Goal: Task Accomplishment & Management: Complete application form

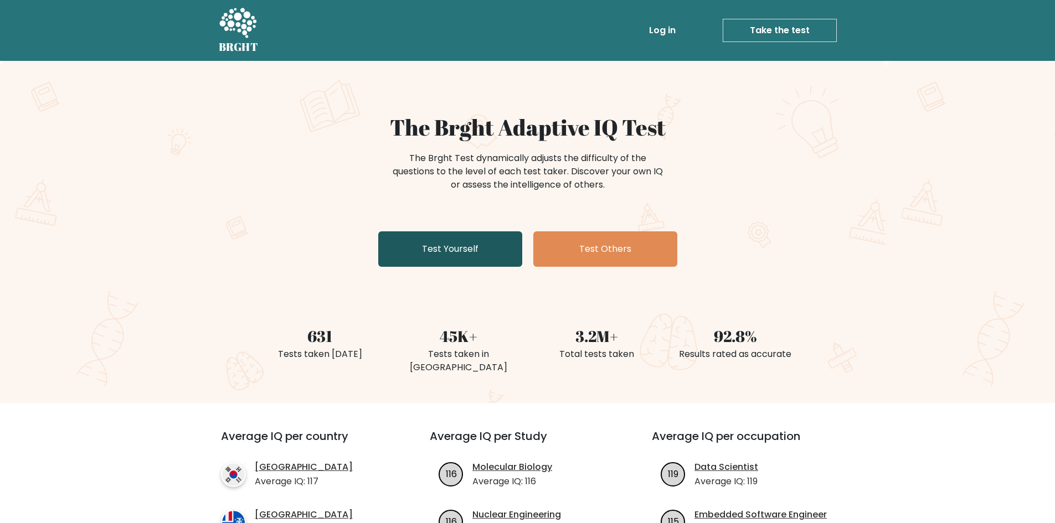
click at [498, 244] on link "Test Yourself" at bounding box center [450, 248] width 144 height 35
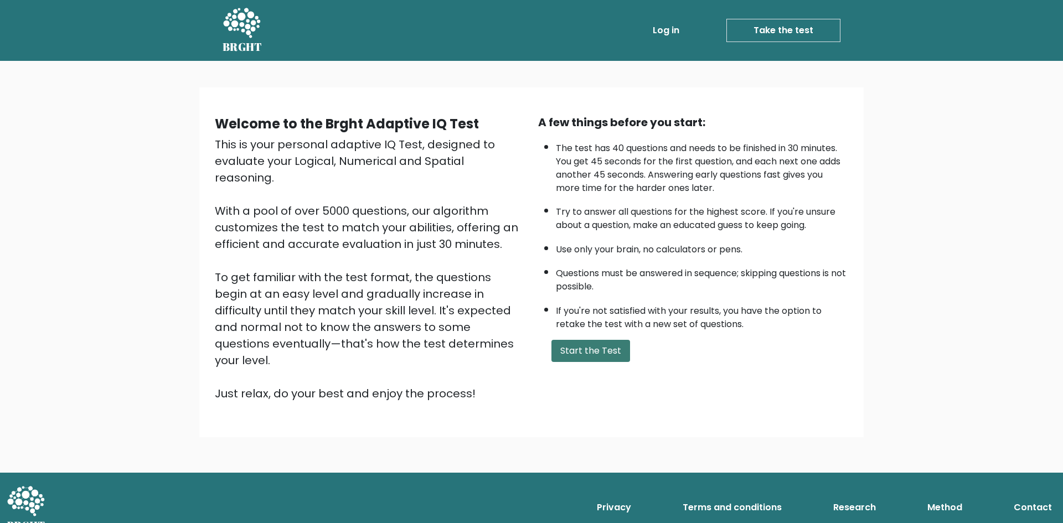
drag, startPoint x: 581, startPoint y: 354, endPoint x: 571, endPoint y: 349, distance: 11.1
click at [571, 349] on button "Start the Test" at bounding box center [590, 351] width 79 height 22
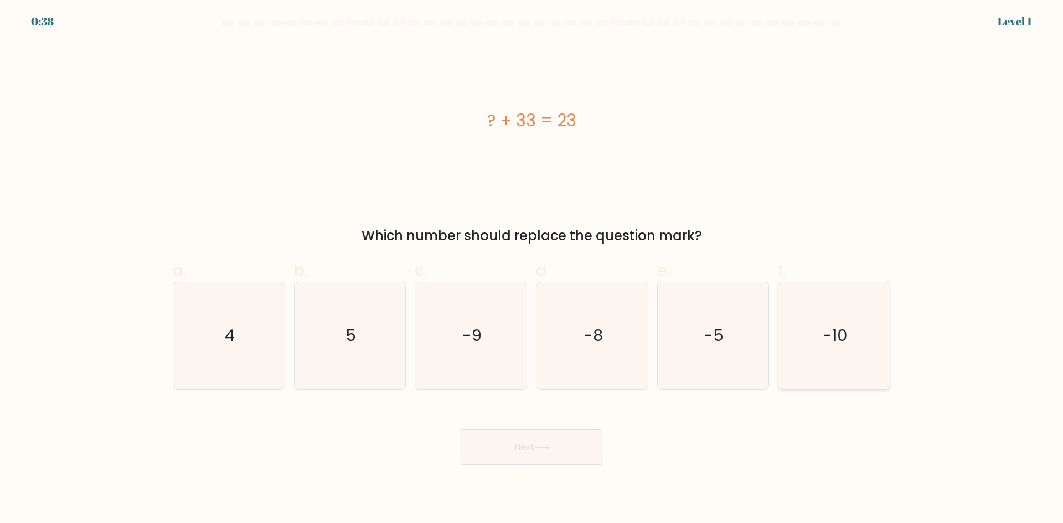
click at [814, 344] on icon "-10" at bounding box center [834, 335] width 107 height 107
click at [532, 269] on input "f. -10" at bounding box center [531, 265] width 1 height 7
radio input "true"
click at [520, 461] on button "Next" at bounding box center [532, 447] width 144 height 35
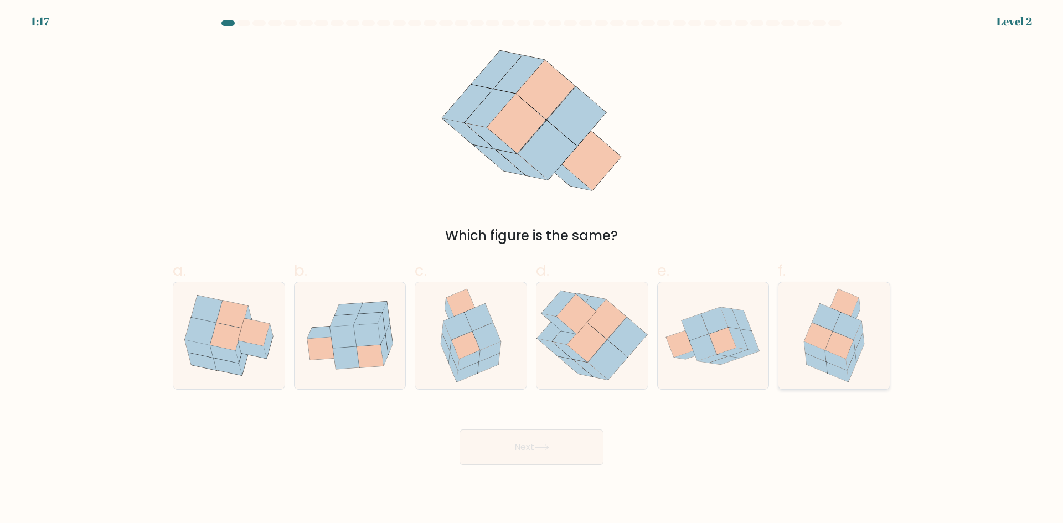
click at [801, 352] on icon at bounding box center [834, 335] width 83 height 107
click at [532, 269] on input "f." at bounding box center [531, 265] width 1 height 7
radio input "true"
click at [549, 440] on button "Next" at bounding box center [532, 447] width 144 height 35
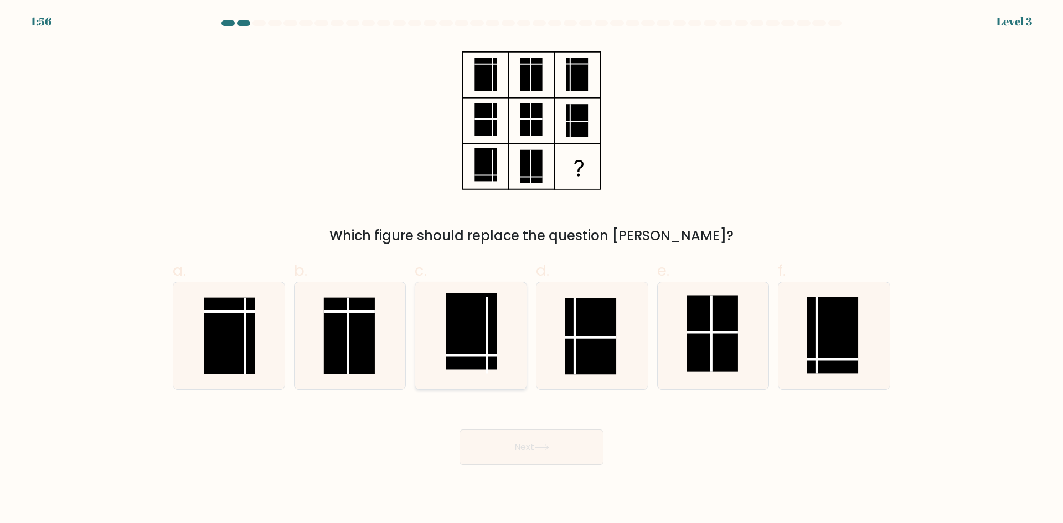
click at [479, 340] on rect at bounding box center [471, 331] width 51 height 76
click at [531, 269] on input "c." at bounding box center [531, 265] width 1 height 7
radio input "true"
drag, startPoint x: 806, startPoint y: 354, endPoint x: 615, endPoint y: 373, distance: 191.3
click at [788, 359] on icon at bounding box center [834, 335] width 107 height 107
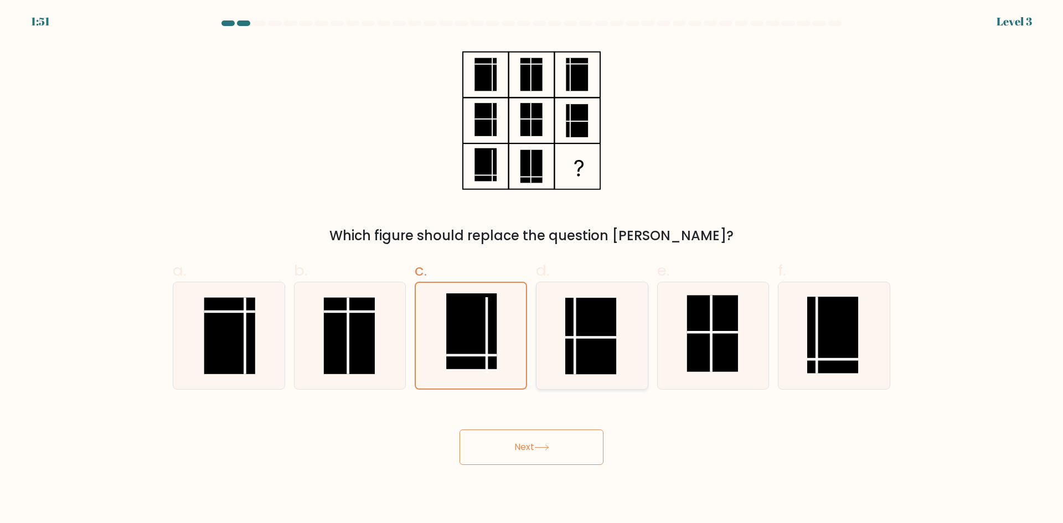
click at [532, 269] on input "f." at bounding box center [531, 265] width 1 height 7
radio input "true"
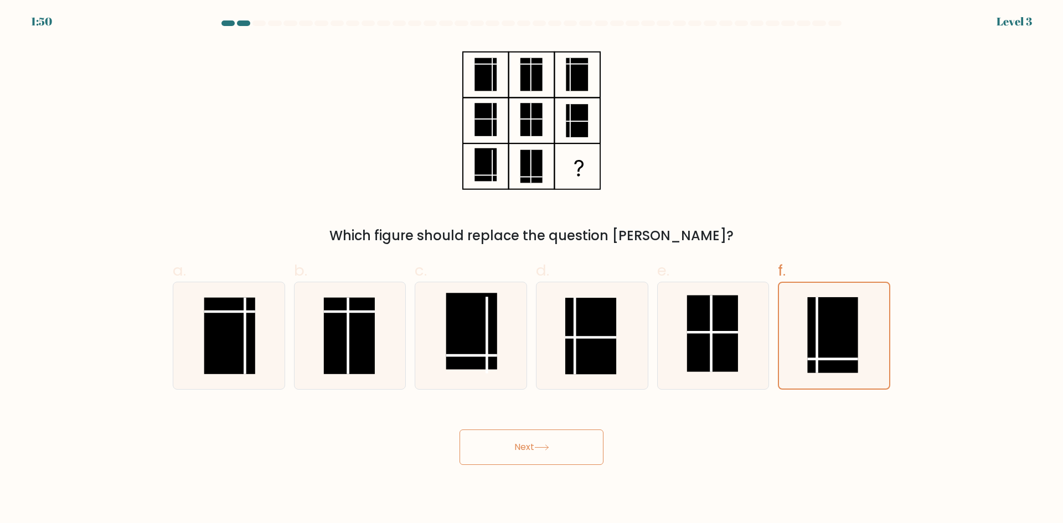
click at [540, 443] on button "Next" at bounding box center [532, 447] width 144 height 35
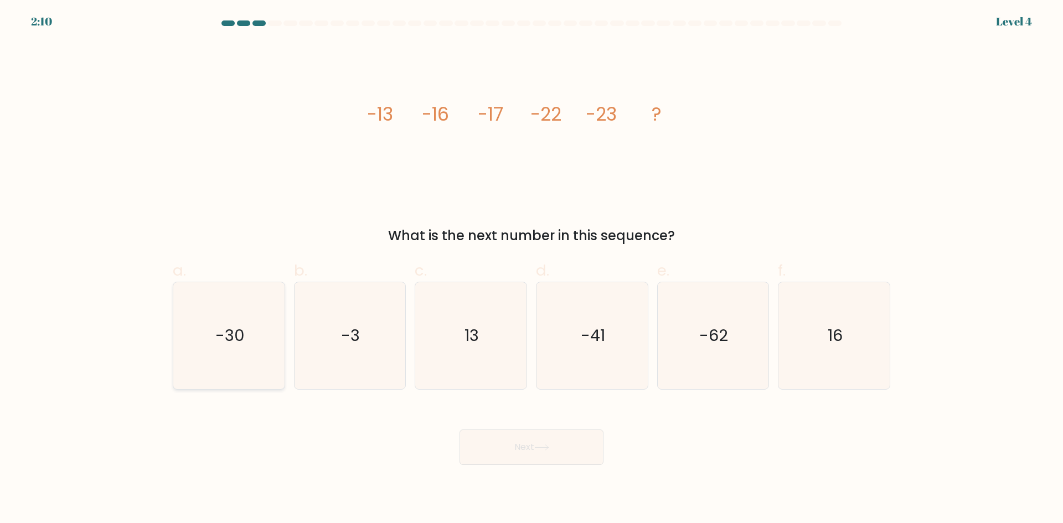
click at [270, 322] on icon "-30" at bounding box center [229, 335] width 107 height 107
click at [531, 269] on input "a. -30" at bounding box center [531, 265] width 1 height 7
radio input "true"
click at [567, 443] on button "Next" at bounding box center [532, 447] width 144 height 35
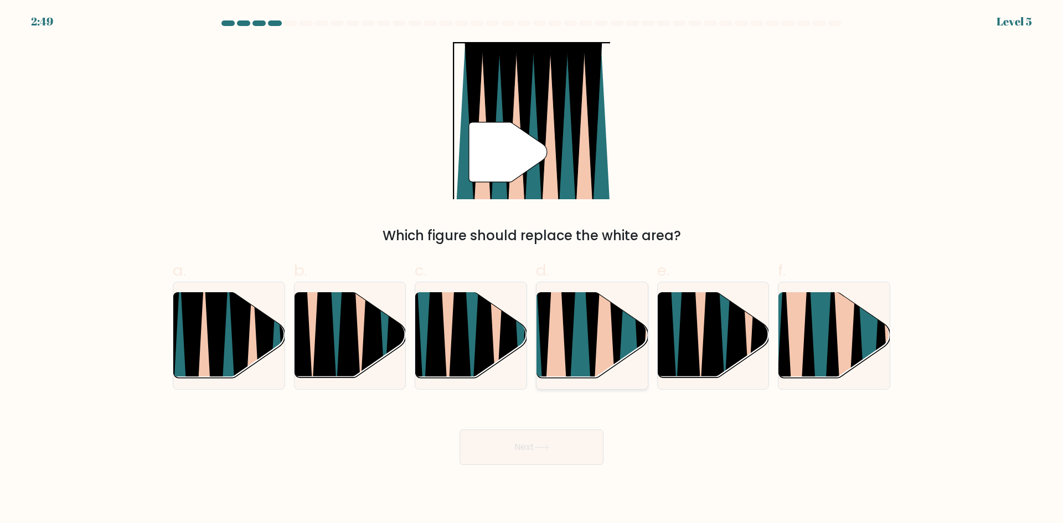
click at [575, 359] on icon at bounding box center [580, 291] width 24 height 222
click at [532, 269] on input "d." at bounding box center [531, 265] width 1 height 7
radio input "true"
click at [523, 430] on button "Next" at bounding box center [532, 447] width 144 height 35
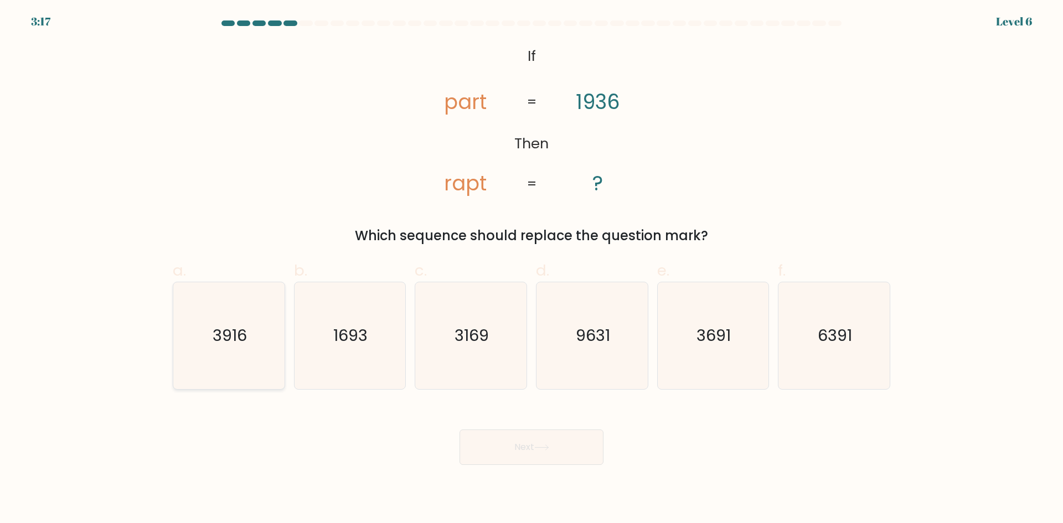
click at [230, 326] on text "3916" at bounding box center [230, 335] width 34 height 22
click at [531, 269] on input "a. 3916" at bounding box center [531, 265] width 1 height 7
radio input "true"
click at [512, 443] on button "Next" at bounding box center [532, 447] width 144 height 35
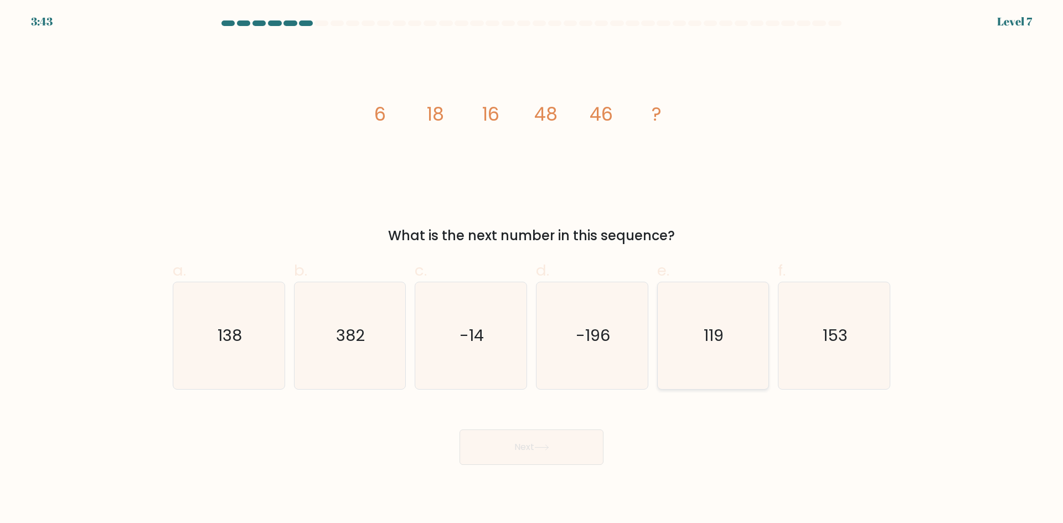
click at [740, 326] on icon "119" at bounding box center [712, 335] width 107 height 107
click at [532, 269] on input "e. 119" at bounding box center [531, 265] width 1 height 7
radio input "true"
click at [542, 450] on icon at bounding box center [541, 448] width 15 height 6
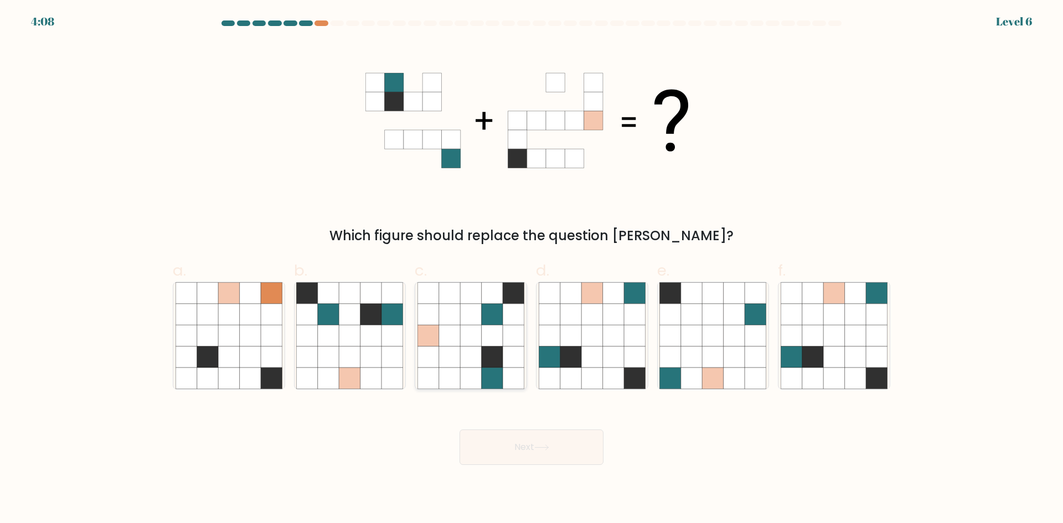
click at [462, 342] on icon at bounding box center [470, 335] width 21 height 21
click at [531, 269] on input "c." at bounding box center [531, 265] width 1 height 7
radio input "true"
click at [510, 437] on button "Next" at bounding box center [532, 447] width 144 height 35
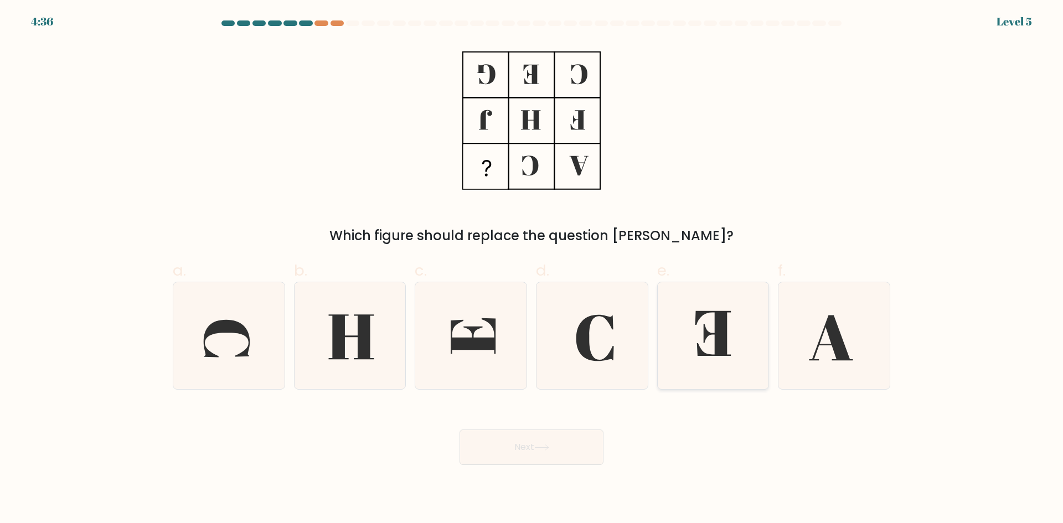
drag, startPoint x: 714, startPoint y: 315, endPoint x: 548, endPoint y: 374, distance: 175.8
click at [705, 317] on icon at bounding box center [712, 335] width 107 height 107
click at [532, 269] on input "e." at bounding box center [531, 265] width 1 height 7
radio input "true"
click at [511, 448] on button "Next" at bounding box center [532, 447] width 144 height 35
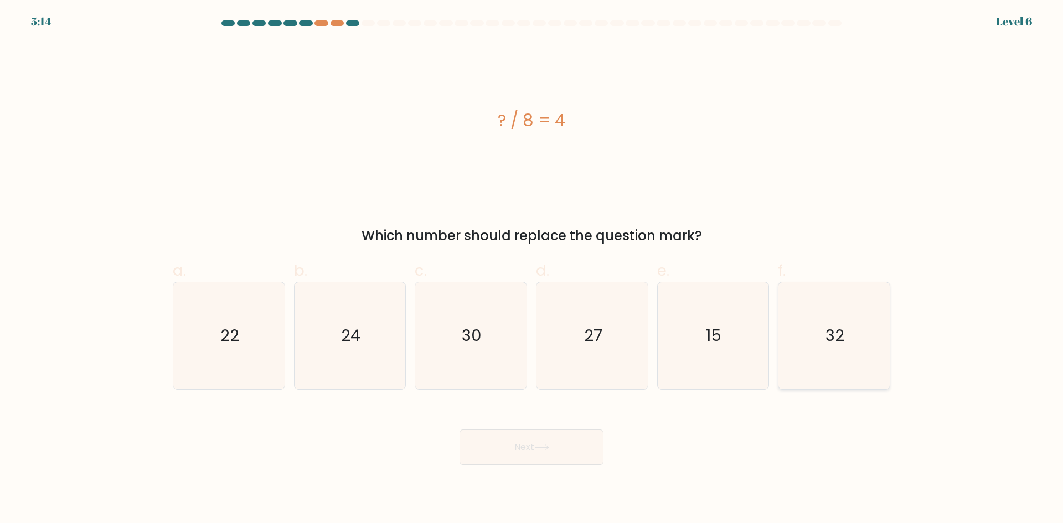
click at [809, 333] on icon "32" at bounding box center [834, 335] width 107 height 107
click at [532, 269] on input "f. 32" at bounding box center [531, 265] width 1 height 7
radio input "true"
click at [559, 451] on button "Next" at bounding box center [532, 447] width 144 height 35
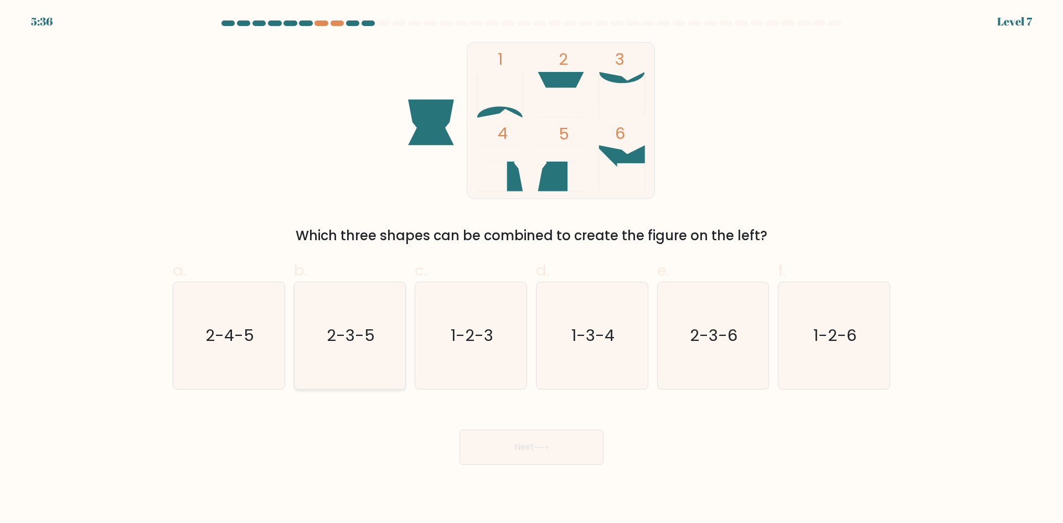
click at [369, 363] on icon "2-3-5" at bounding box center [349, 335] width 107 height 107
click at [531, 269] on input "b. 2-3-5" at bounding box center [531, 265] width 1 height 7
radio input "true"
click at [519, 452] on button "Next" at bounding box center [532, 447] width 144 height 35
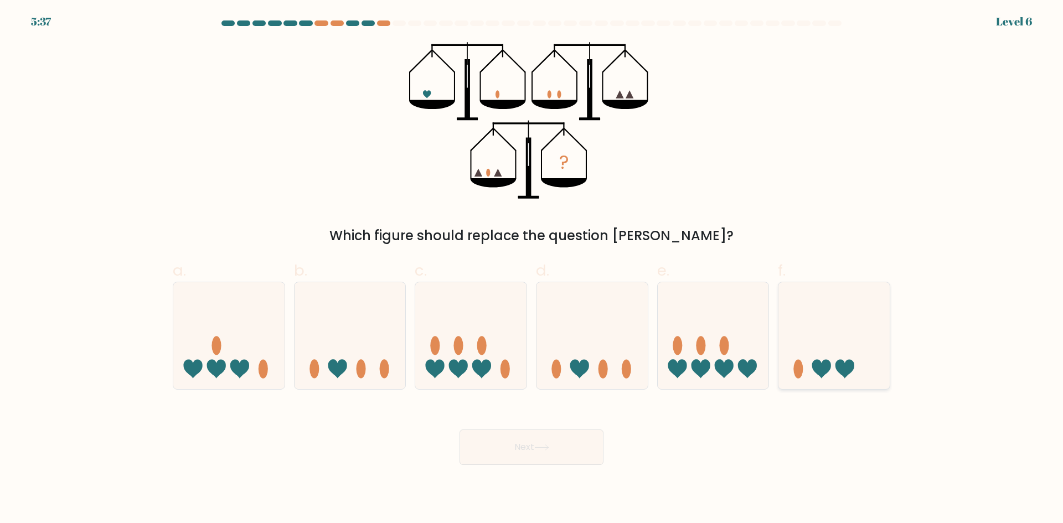
click at [801, 339] on icon at bounding box center [833, 336] width 111 height 92
click at [532, 269] on input "f." at bounding box center [531, 265] width 1 height 7
radio input "true"
click at [553, 450] on button "Next" at bounding box center [532, 447] width 144 height 35
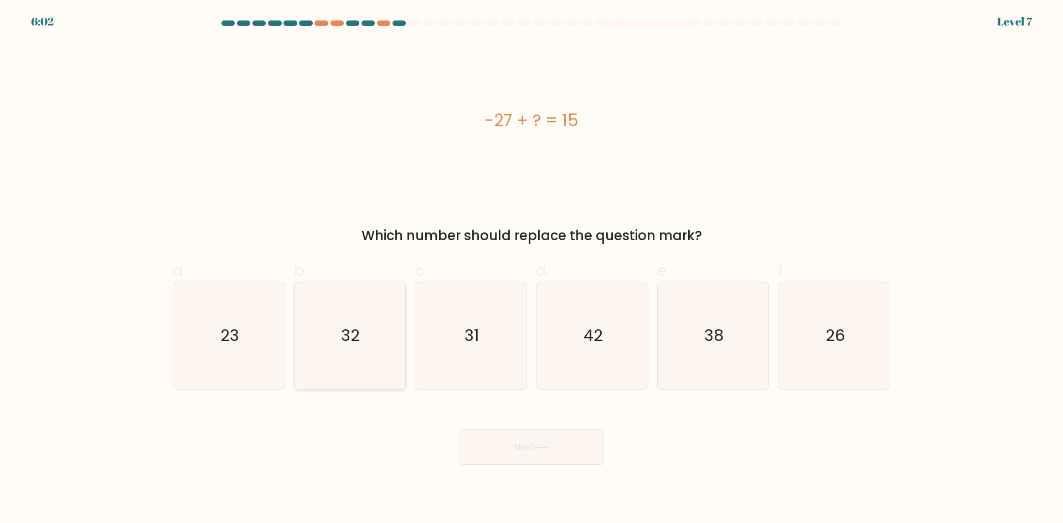
click at [354, 328] on text "32" at bounding box center [351, 335] width 19 height 22
click at [531, 269] on input "b. 32" at bounding box center [531, 265] width 1 height 7
radio input "true"
click at [574, 349] on icon "42" at bounding box center [592, 335] width 107 height 107
click at [532, 269] on input "d. 42" at bounding box center [531, 265] width 1 height 7
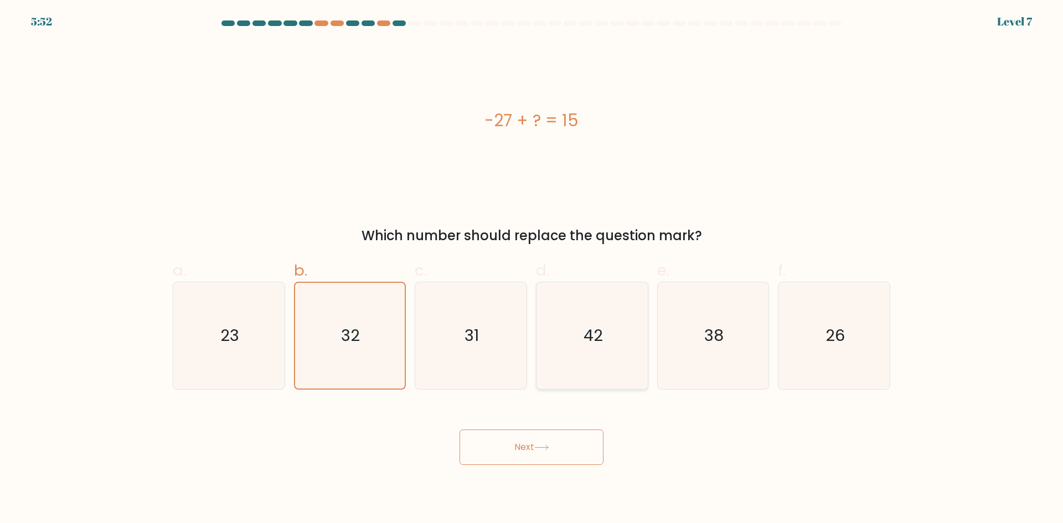
radio input "true"
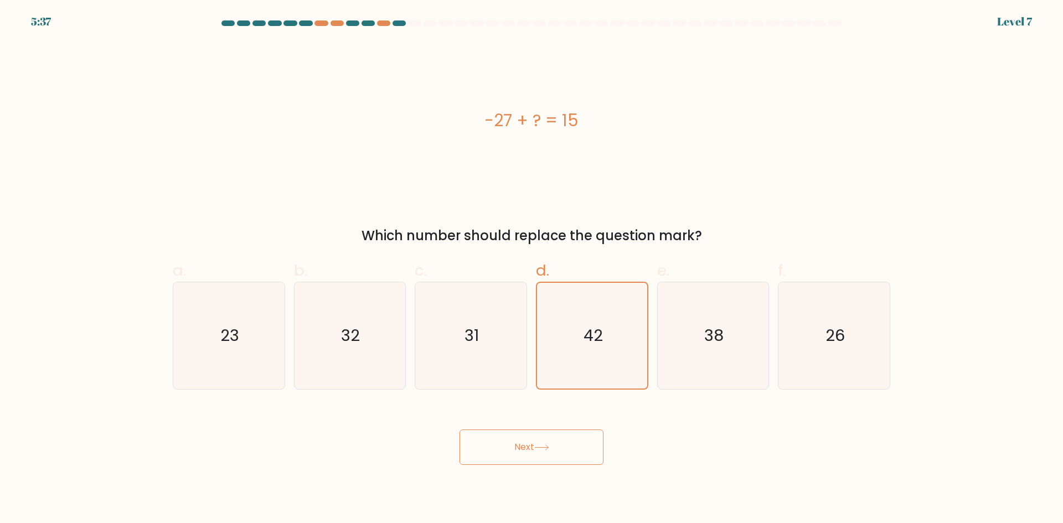
click at [539, 450] on icon at bounding box center [541, 448] width 15 height 6
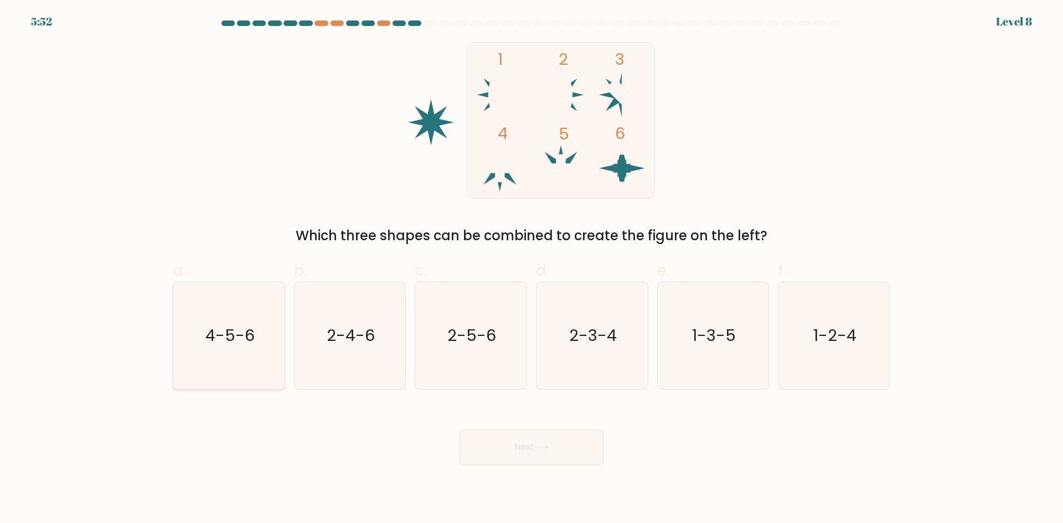
click at [269, 358] on icon "4-5-6" at bounding box center [229, 335] width 107 height 107
click at [531, 269] on input "a. 4-5-6" at bounding box center [531, 265] width 1 height 7
radio input "true"
click at [482, 448] on button "Next" at bounding box center [532, 447] width 144 height 35
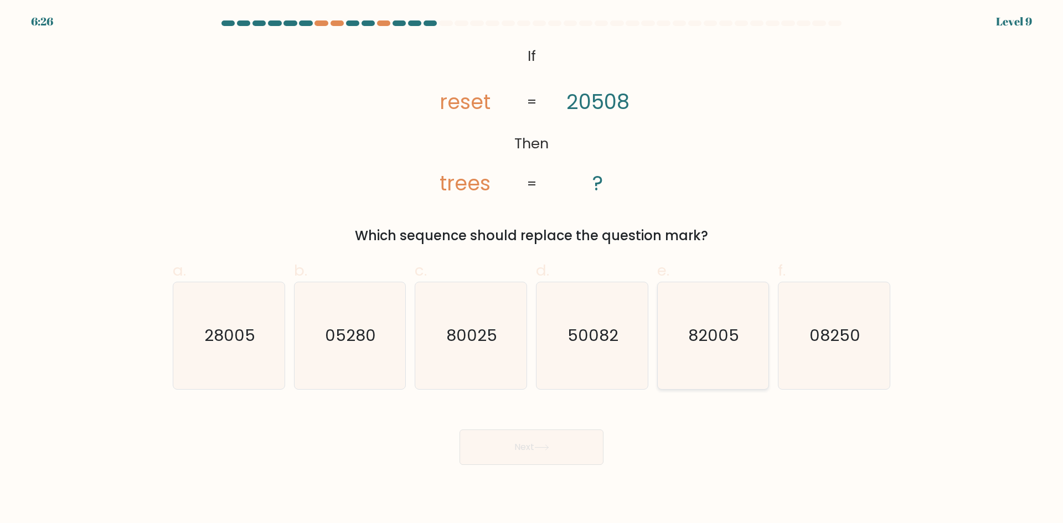
click at [727, 332] on text "82005" at bounding box center [714, 335] width 51 height 22
click at [532, 269] on input "e. 82005" at bounding box center [531, 265] width 1 height 7
radio input "true"
click at [561, 445] on button "Next" at bounding box center [532, 447] width 144 height 35
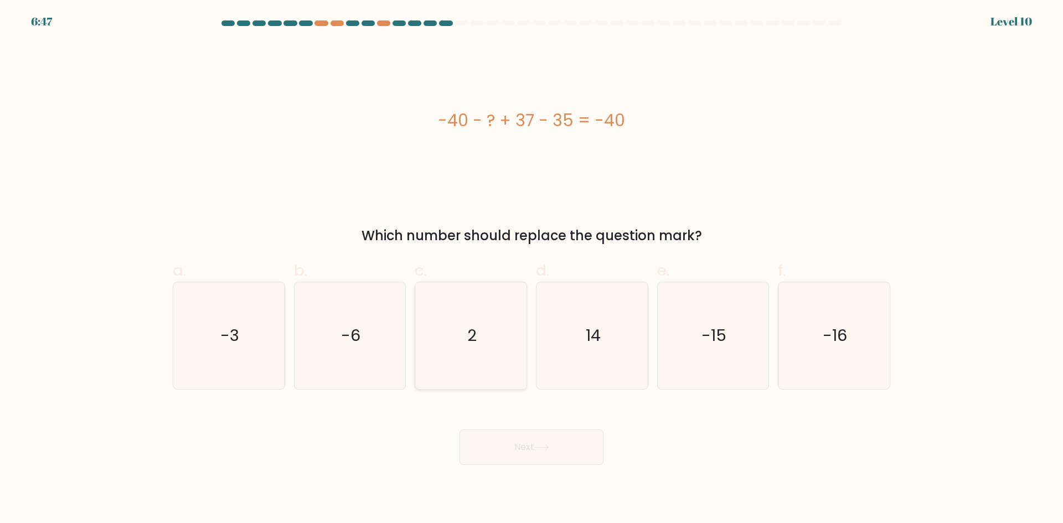
click at [492, 351] on icon "2" at bounding box center [470, 335] width 107 height 107
click at [531, 269] on input "c. 2" at bounding box center [531, 265] width 1 height 7
radio input "true"
click at [527, 432] on div "Next" at bounding box center [531, 434] width 731 height 62
click at [367, 416] on div "Next" at bounding box center [531, 434] width 731 height 62
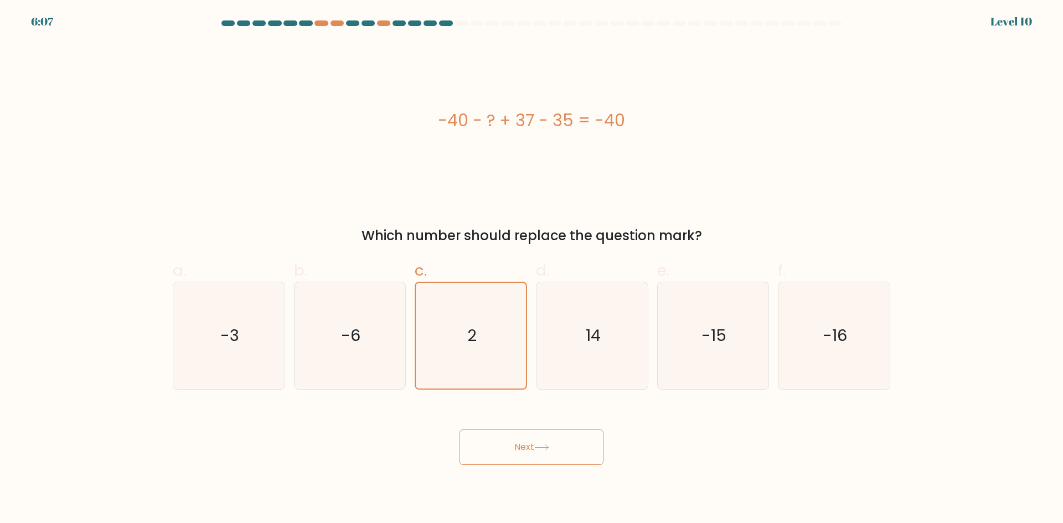
click at [542, 453] on button "Next" at bounding box center [532, 447] width 144 height 35
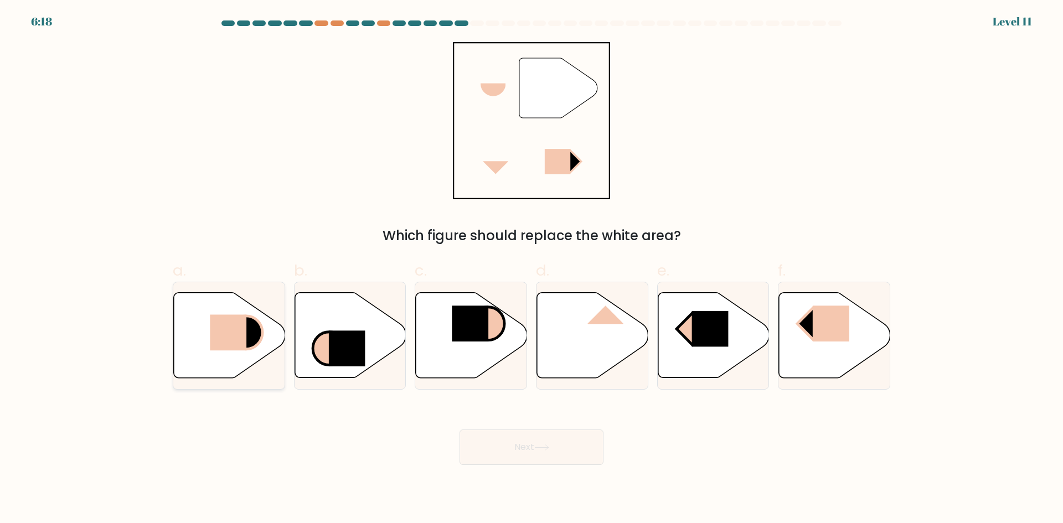
click at [201, 331] on icon at bounding box center [229, 335] width 111 height 85
click at [531, 269] on input "a." at bounding box center [531, 265] width 1 height 7
radio input "true"
click at [544, 449] on icon at bounding box center [541, 448] width 15 height 6
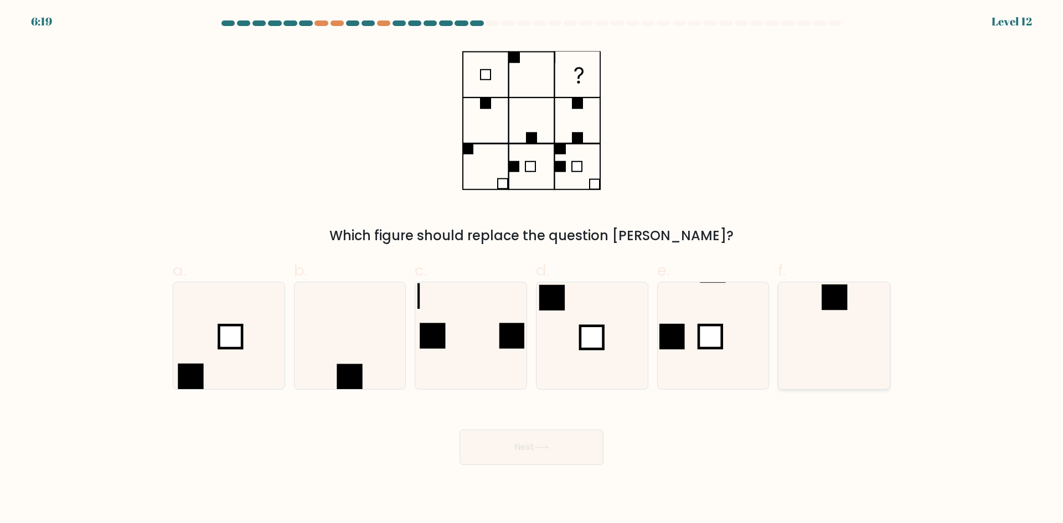
click at [857, 321] on icon at bounding box center [834, 335] width 107 height 107
click at [532, 269] on input "f." at bounding box center [531, 265] width 1 height 7
radio input "true"
click at [555, 442] on button "Next" at bounding box center [532, 447] width 144 height 35
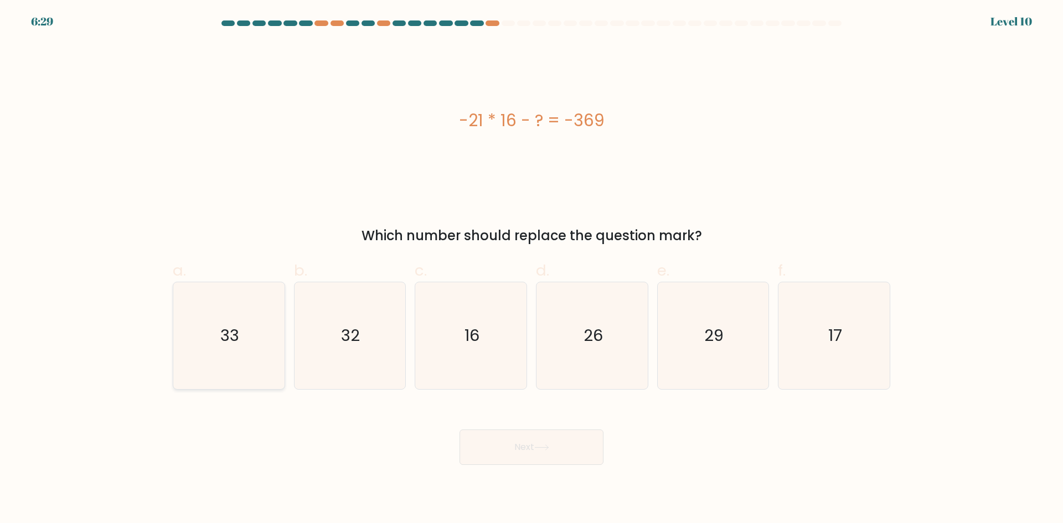
click at [227, 300] on icon "33" at bounding box center [229, 335] width 107 height 107
click at [531, 269] on input "a. 33" at bounding box center [531, 265] width 1 height 7
radio input "true"
click at [488, 448] on button "Next" at bounding box center [532, 447] width 144 height 35
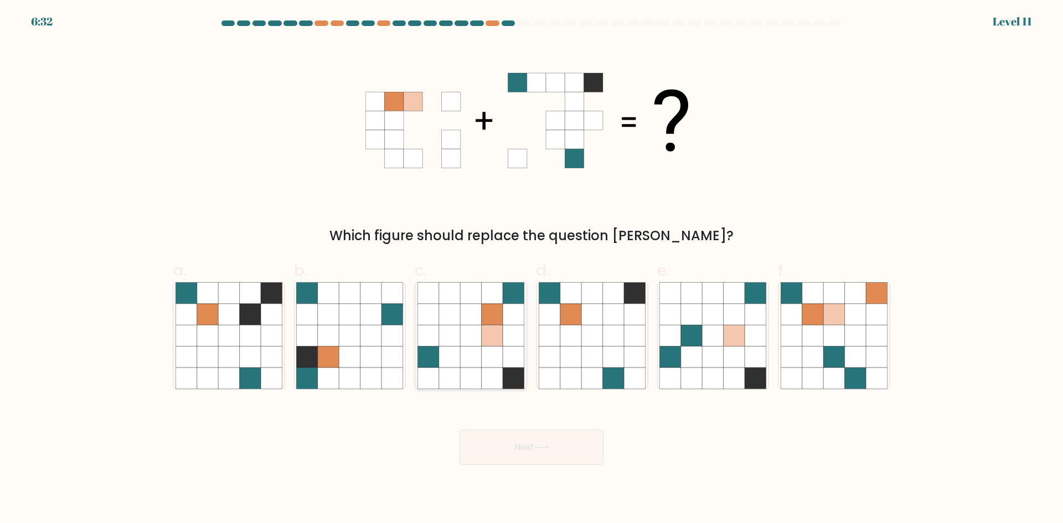
click at [509, 358] on icon at bounding box center [513, 357] width 21 height 21
click at [531, 269] on input "c." at bounding box center [531, 265] width 1 height 7
radio input "true"
click at [541, 445] on icon at bounding box center [541, 448] width 15 height 6
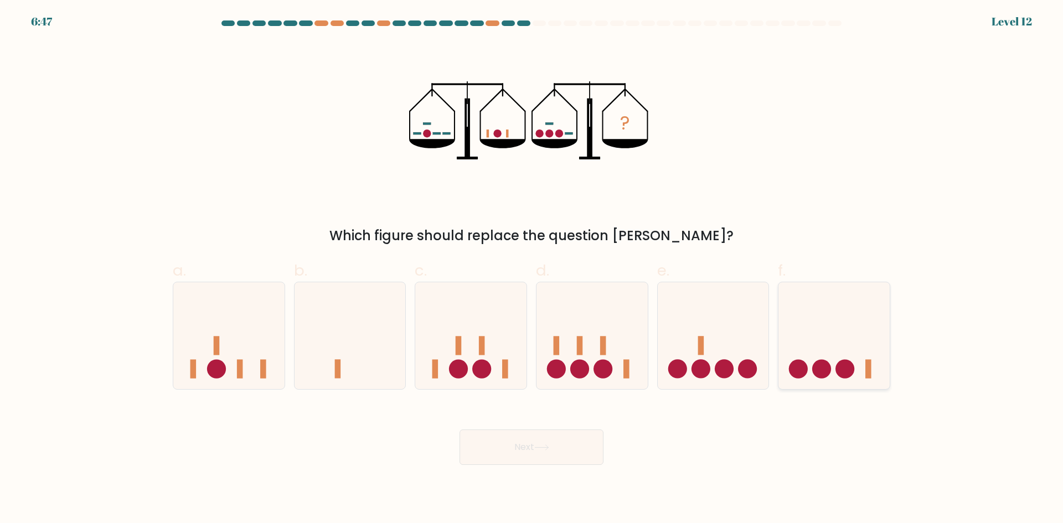
click at [807, 369] on circle at bounding box center [798, 369] width 19 height 19
click at [532, 269] on input "f." at bounding box center [531, 265] width 1 height 7
radio input "true"
click at [523, 440] on button "Next" at bounding box center [532, 447] width 144 height 35
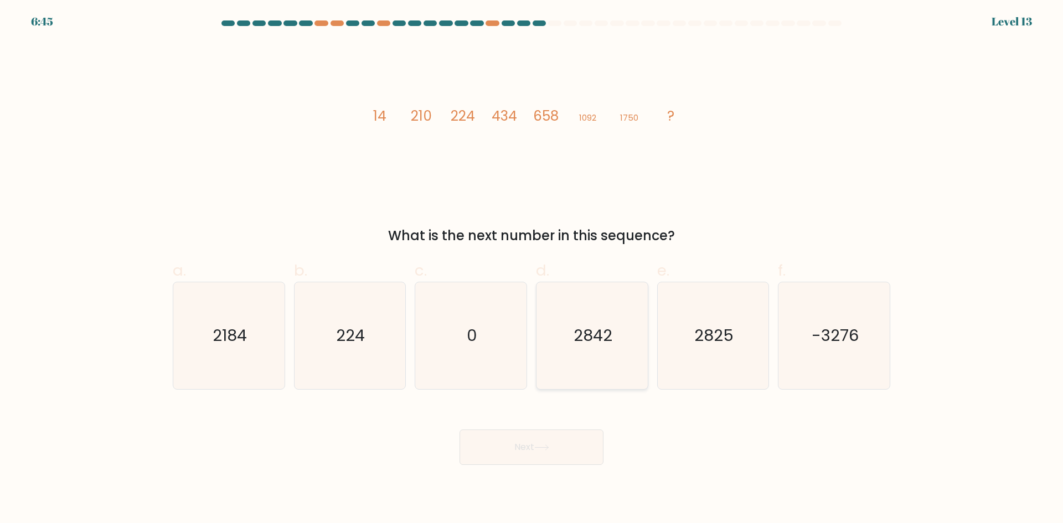
click at [599, 342] on text "2842" at bounding box center [593, 335] width 39 height 22
click at [532, 269] on input "d. 2842" at bounding box center [531, 265] width 1 height 7
radio input "true"
click at [569, 445] on button "Next" at bounding box center [532, 447] width 144 height 35
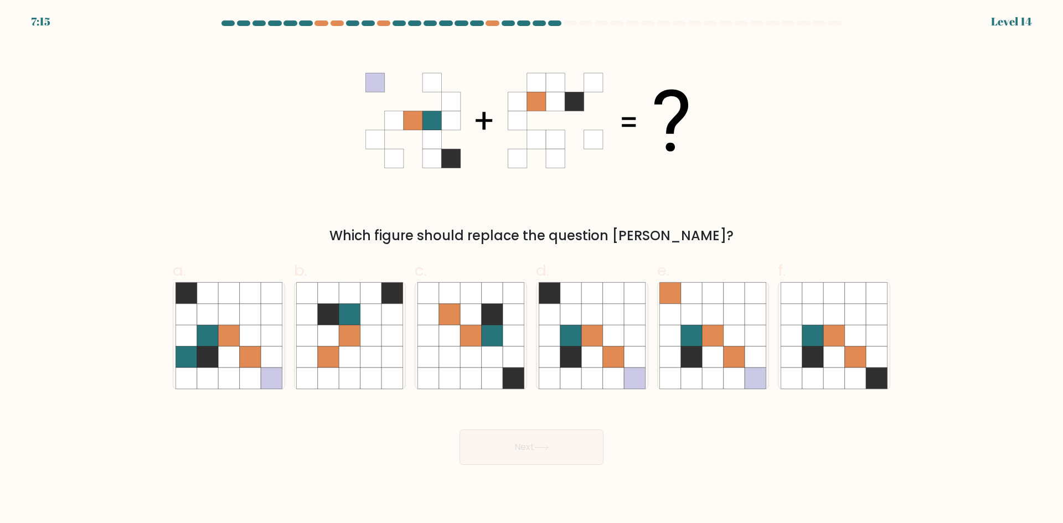
click at [460, 430] on button "Next" at bounding box center [532, 447] width 144 height 35
click at [591, 357] on icon at bounding box center [591, 357] width 21 height 21
click at [532, 269] on input "d." at bounding box center [531, 265] width 1 height 7
radio input "true"
click at [536, 445] on button "Next" at bounding box center [532, 447] width 144 height 35
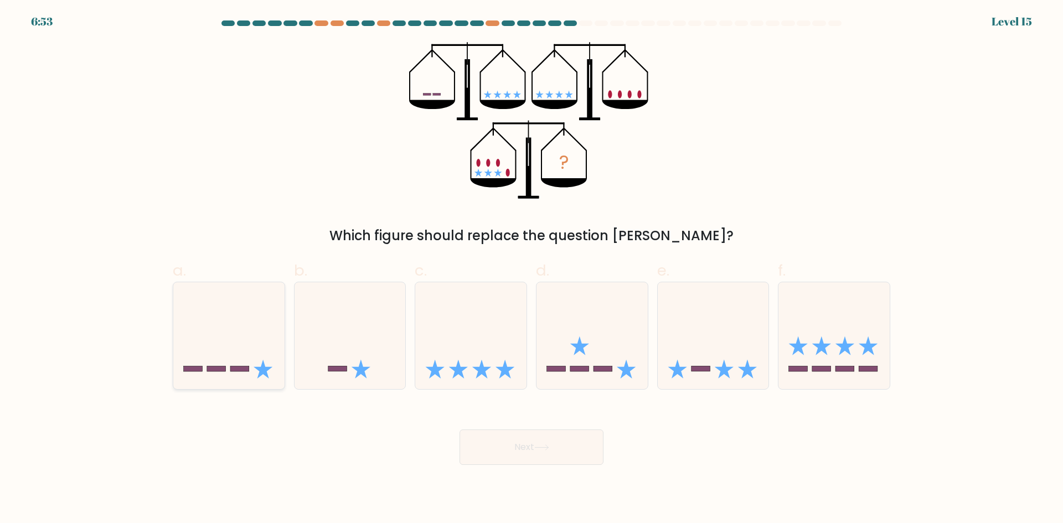
click at [255, 327] on icon at bounding box center [228, 336] width 111 height 92
click at [531, 269] on input "a." at bounding box center [531, 265] width 1 height 7
radio input "true"
click at [527, 445] on button "Next" at bounding box center [532, 447] width 144 height 35
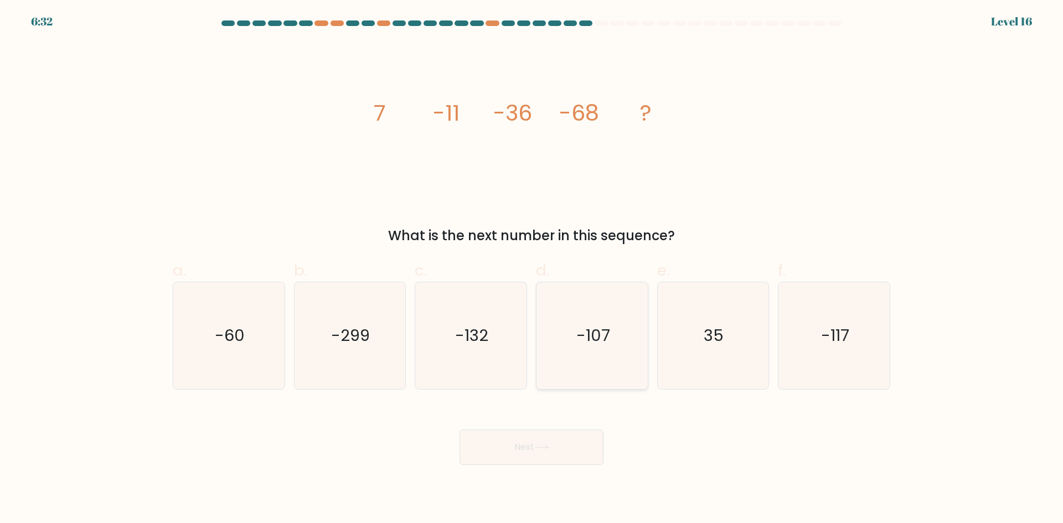
click at [608, 352] on icon "-107" at bounding box center [592, 335] width 107 height 107
click at [532, 269] on input "d. -107" at bounding box center [531, 265] width 1 height 7
radio input "true"
click at [546, 445] on icon at bounding box center [541, 448] width 15 height 6
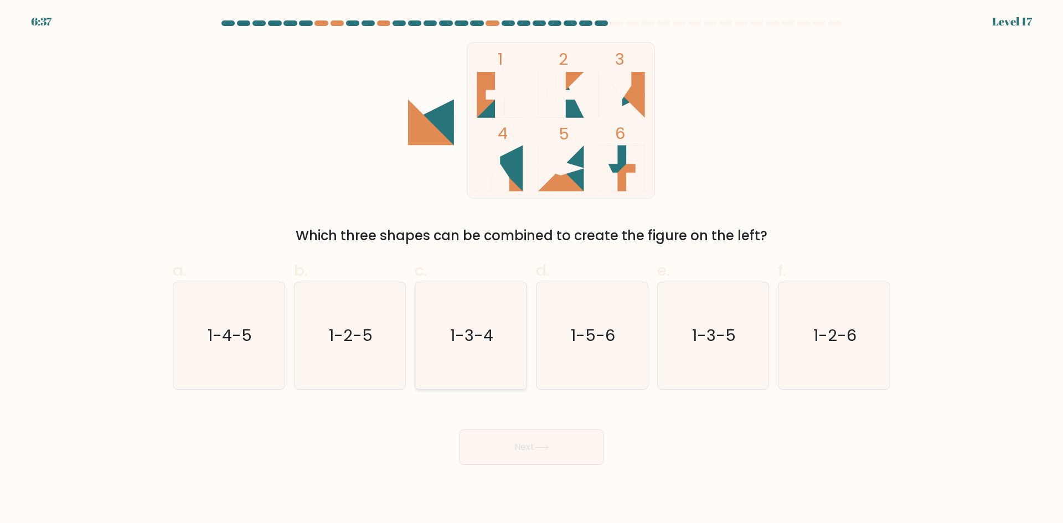
click at [427, 339] on icon "1-3-4" at bounding box center [470, 335] width 107 height 107
click at [531, 269] on input "c. 1-3-4" at bounding box center [531, 265] width 1 height 7
radio input "true"
click at [510, 437] on button "Next" at bounding box center [532, 447] width 144 height 35
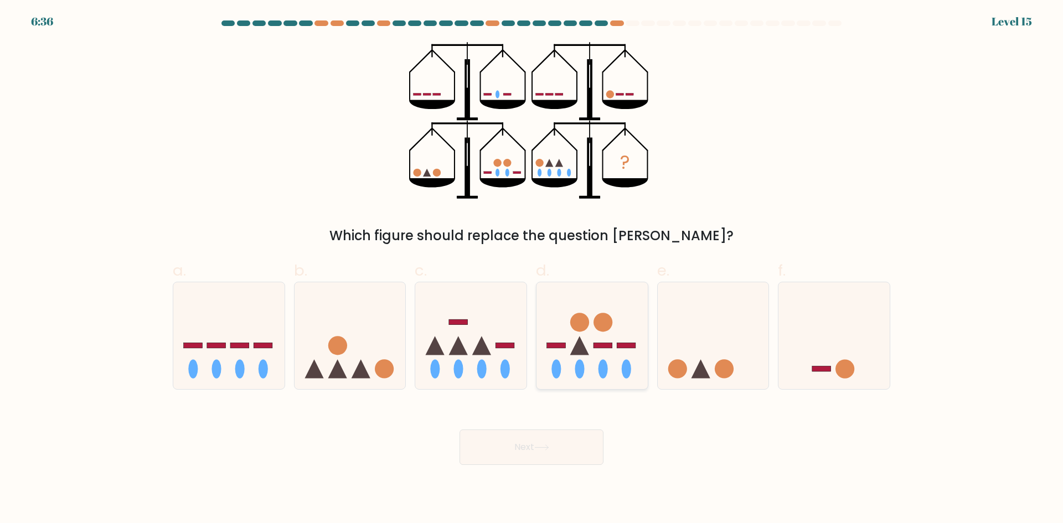
click at [580, 345] on icon at bounding box center [579, 346] width 19 height 19
click at [532, 269] on input "d." at bounding box center [531, 265] width 1 height 7
radio input "true"
click at [527, 451] on button "Next" at bounding box center [532, 447] width 144 height 35
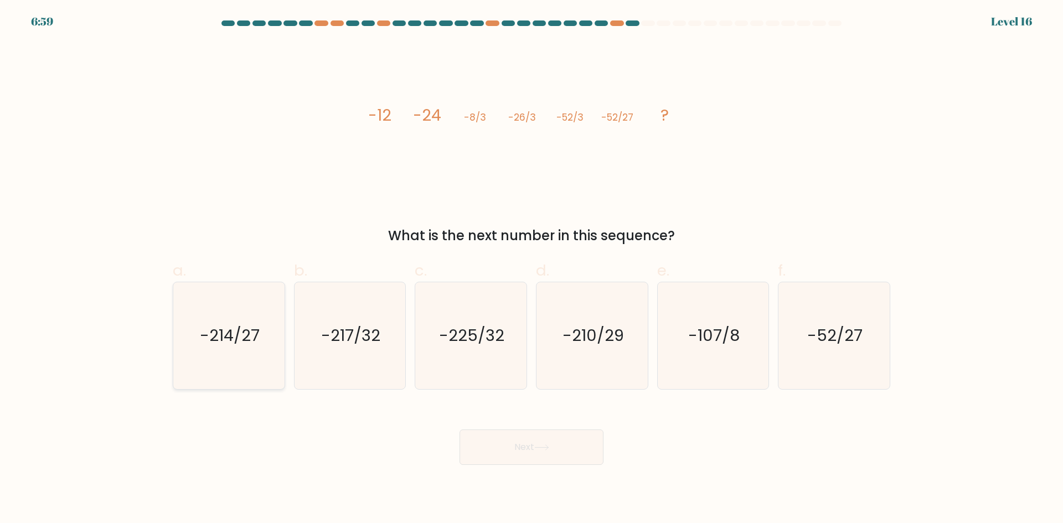
click at [235, 346] on text "-214/27" at bounding box center [230, 335] width 60 height 22
click at [531, 269] on input "a. -214/27" at bounding box center [531, 265] width 1 height 7
radio input "true"
click at [484, 451] on button "Next" at bounding box center [532, 447] width 144 height 35
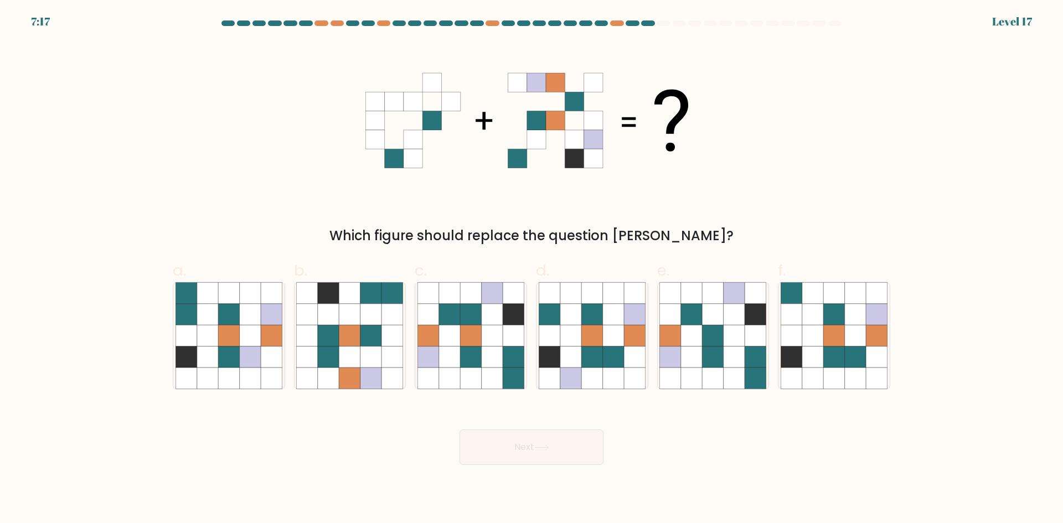
click at [631, 262] on label "d." at bounding box center [592, 324] width 112 height 131
click at [532, 262] on input "d." at bounding box center [531, 265] width 1 height 7
radio input "true"
click at [542, 446] on icon at bounding box center [541, 448] width 15 height 6
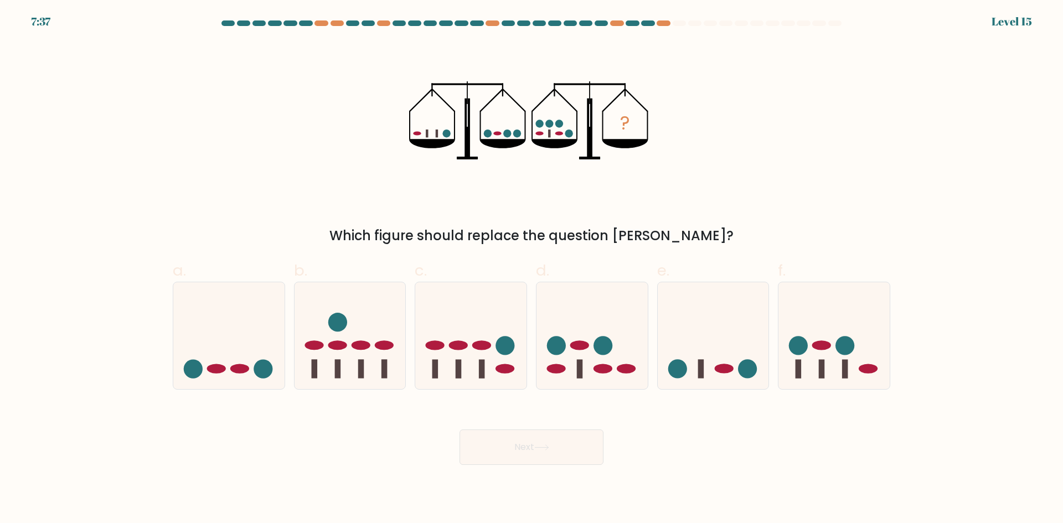
click at [543, 450] on icon at bounding box center [541, 448] width 15 height 6
click at [854, 323] on icon at bounding box center [833, 336] width 111 height 92
click at [532, 269] on input "f." at bounding box center [531, 265] width 1 height 7
radio input "true"
drag, startPoint x: 523, startPoint y: 445, endPoint x: 528, endPoint y: 440, distance: 6.7
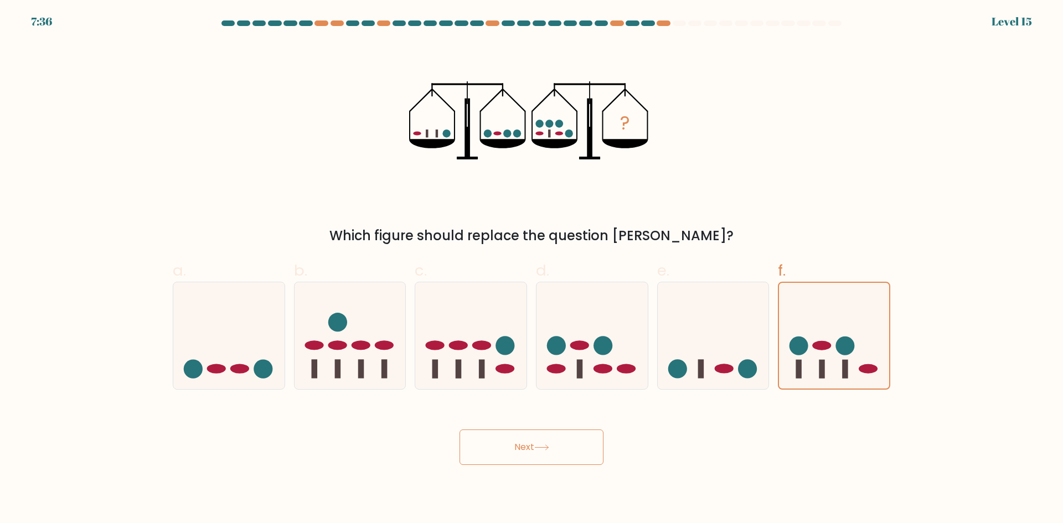
click at [525, 443] on button "Next" at bounding box center [532, 447] width 144 height 35
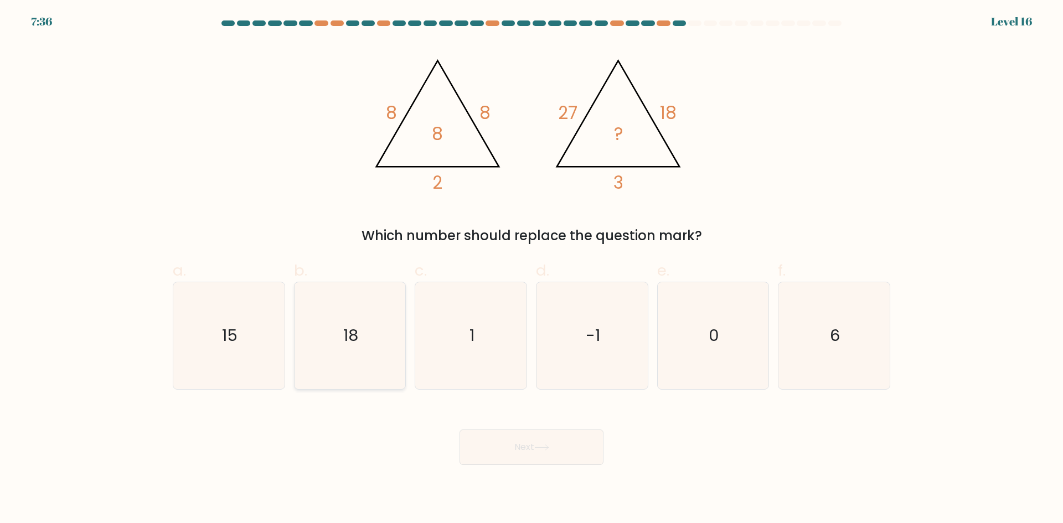
click at [374, 301] on icon "18" at bounding box center [349, 335] width 107 height 107
click at [531, 269] on input "b. 18" at bounding box center [531, 265] width 1 height 7
radio input "true"
drag, startPoint x: 225, startPoint y: 340, endPoint x: 421, endPoint y: 369, distance: 198.1
click at [229, 340] on text "15" at bounding box center [230, 335] width 16 height 22
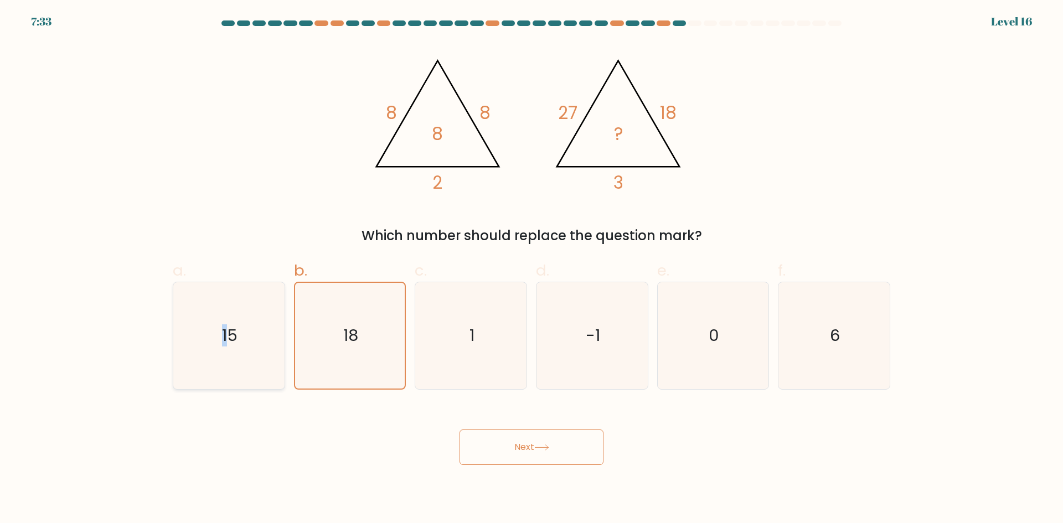
drag, startPoint x: 232, startPoint y: 312, endPoint x: 253, endPoint y: 323, distance: 23.8
click at [233, 312] on icon "15" at bounding box center [229, 335] width 107 height 107
click at [531, 269] on input "a. 15" at bounding box center [531, 265] width 1 height 7
radio input "true"
click at [513, 450] on button "Next" at bounding box center [532, 447] width 144 height 35
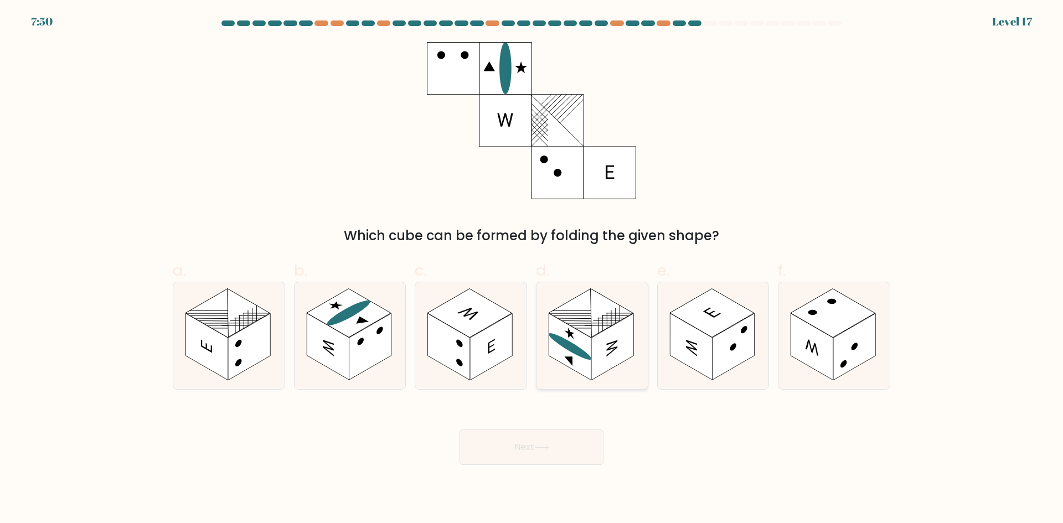
click at [576, 338] on rect at bounding box center [570, 346] width 42 height 67
click at [532, 269] on input "d." at bounding box center [531, 265] width 1 height 7
radio input "true"
click at [553, 442] on button "Next" at bounding box center [532, 447] width 144 height 35
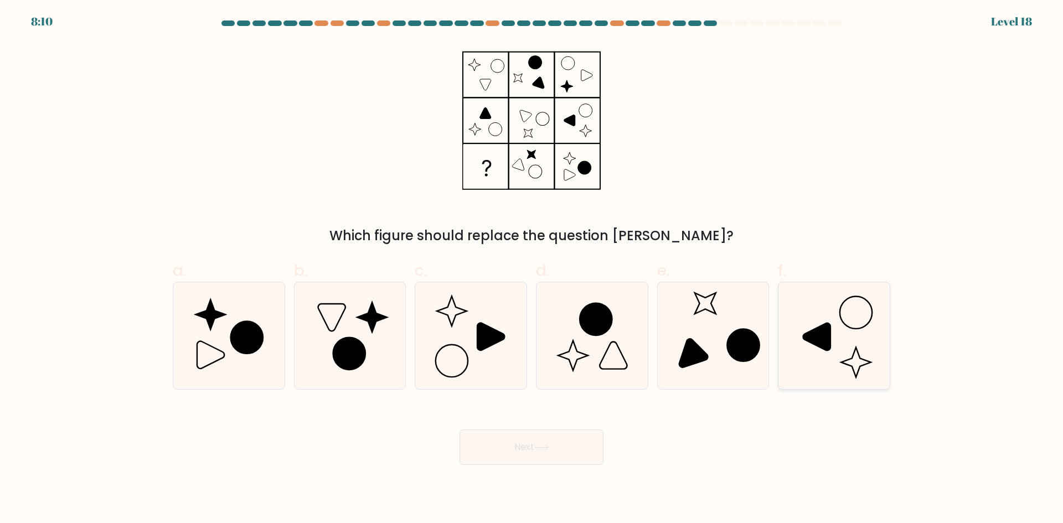
click at [814, 351] on icon at bounding box center [834, 335] width 107 height 107
click at [532, 269] on input "f." at bounding box center [531, 265] width 1 height 7
radio input "true"
click at [535, 445] on button "Next" at bounding box center [532, 447] width 144 height 35
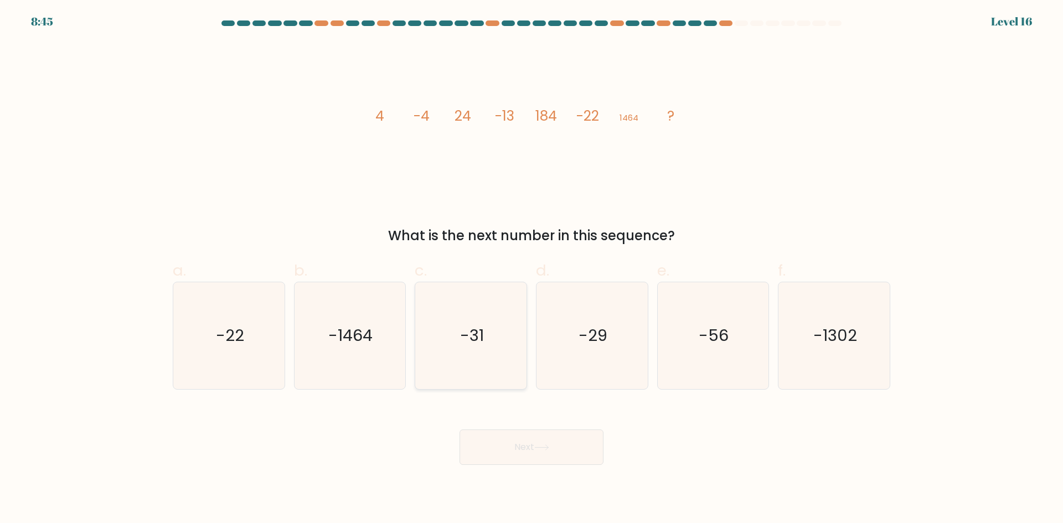
click at [457, 311] on icon "-31" at bounding box center [470, 335] width 107 height 107
click at [531, 269] on input "c. -31" at bounding box center [531, 265] width 1 height 7
radio input "true"
click at [508, 450] on button "Next" at bounding box center [532, 447] width 144 height 35
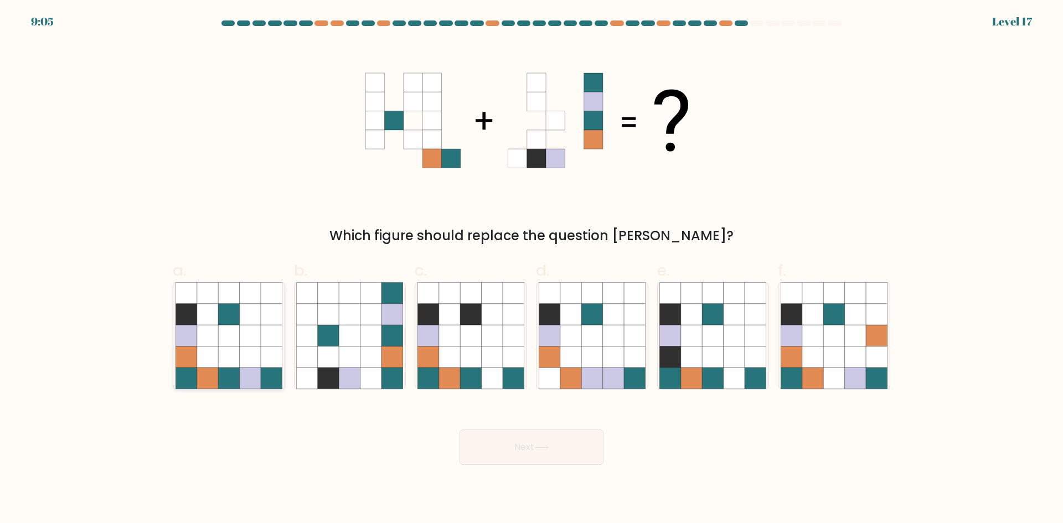
click at [204, 331] on icon at bounding box center [207, 335] width 21 height 21
click at [531, 269] on input "a." at bounding box center [531, 265] width 1 height 7
radio input "true"
click at [502, 438] on button "Next" at bounding box center [532, 447] width 144 height 35
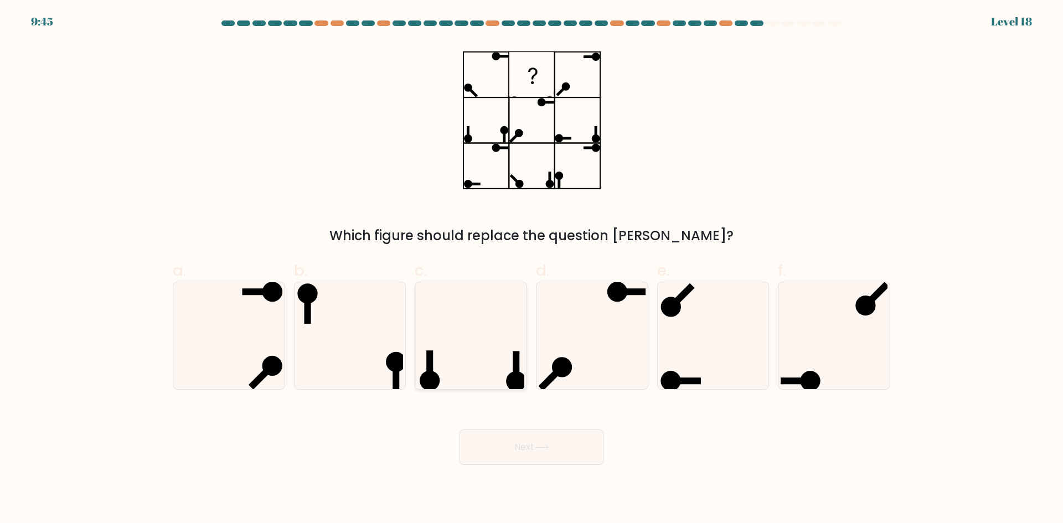
click at [478, 359] on icon at bounding box center [470, 335] width 107 height 107
click at [531, 269] on input "c." at bounding box center [531, 265] width 1 height 7
radio input "true"
click at [514, 449] on button "Next" at bounding box center [532, 447] width 144 height 35
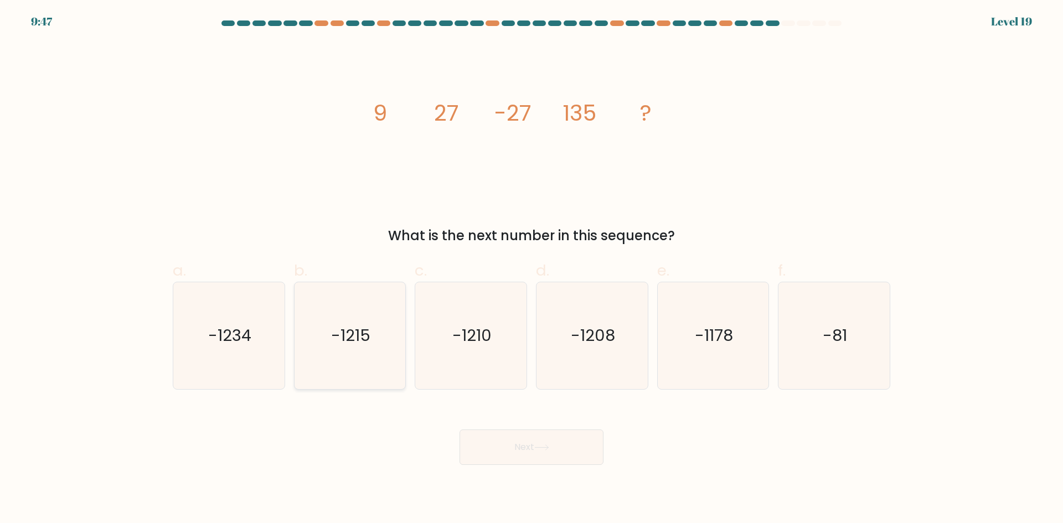
click at [368, 322] on icon "-1215" at bounding box center [349, 335] width 107 height 107
click at [531, 269] on input "b. -1215" at bounding box center [531, 265] width 1 height 7
radio input "true"
click at [491, 441] on button "Next" at bounding box center [532, 447] width 144 height 35
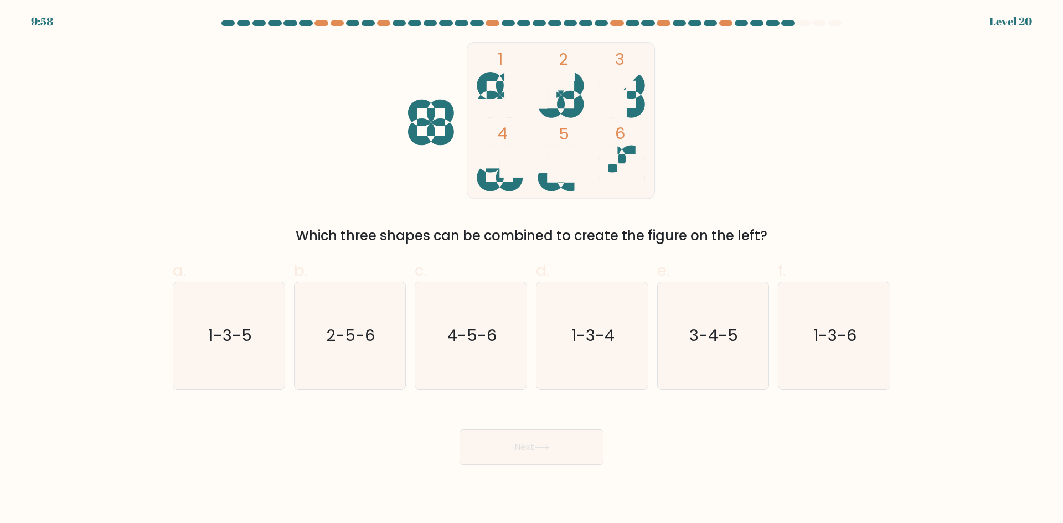
drag, startPoint x: 497, startPoint y: 175, endPoint x: 559, endPoint y: 143, distance: 69.6
click at [529, 165] on icon "1 2 3 4 5 6" at bounding box center [532, 120] width 298 height 157
click at [612, 110] on rect at bounding box center [613, 104] width 28 height 28
click at [599, 334] on text "1-3-4" at bounding box center [592, 335] width 43 height 22
click at [532, 269] on input "d. 1-3-4" at bounding box center [531, 265] width 1 height 7
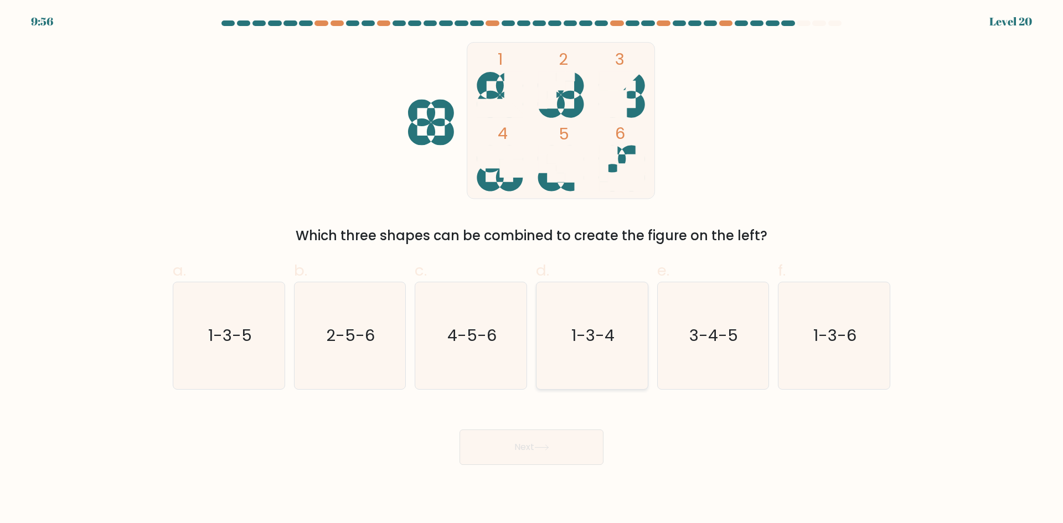
radio input "true"
click at [549, 445] on icon at bounding box center [541, 448] width 15 height 6
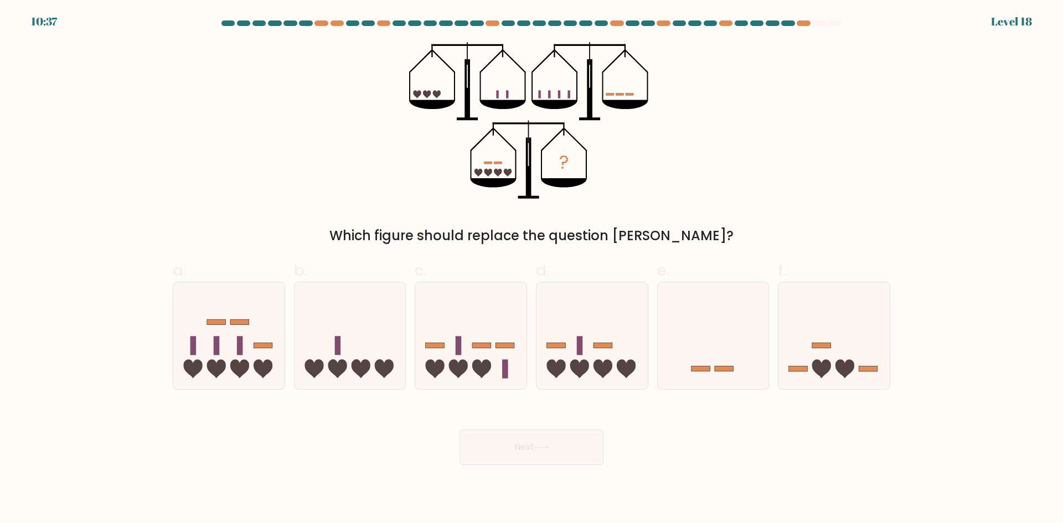
click at [390, 203] on div "? Which figure should replace the question mark?" at bounding box center [531, 144] width 731 height 204
